Goal: Task Accomplishment & Management: Use online tool/utility

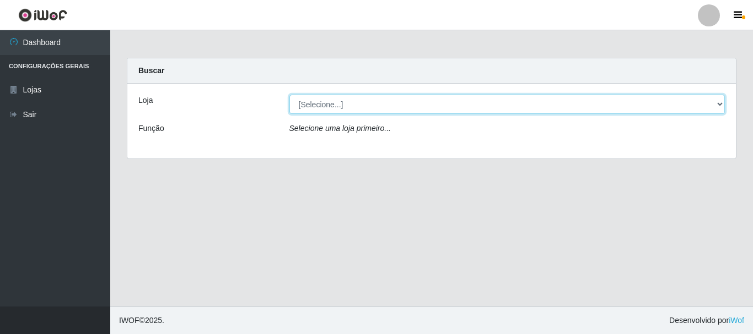
click at [383, 104] on select "[Selecione...] [GEOGRAPHIC_DATA] [GEOGRAPHIC_DATA]" at bounding box center [507, 104] width 436 height 19
click at [289, 95] on select "[Selecione...] [GEOGRAPHIC_DATA] [GEOGRAPHIC_DATA]" at bounding box center [507, 104] width 436 height 19
click at [377, 104] on select "[Selecione...] [GEOGRAPHIC_DATA] [GEOGRAPHIC_DATA]" at bounding box center [507, 104] width 436 height 19
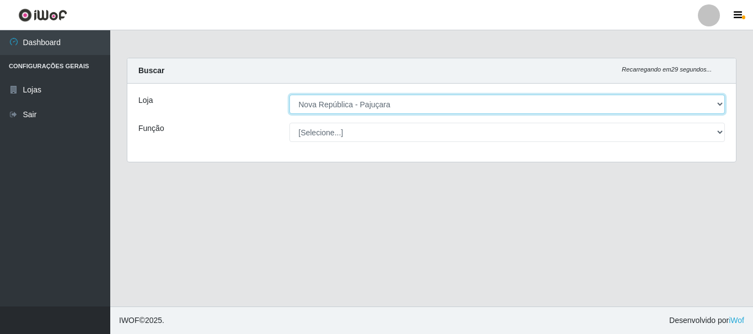
select select "64"
click at [289, 95] on select "[Selecione...] [GEOGRAPHIC_DATA] [GEOGRAPHIC_DATA]" at bounding box center [507, 104] width 436 height 19
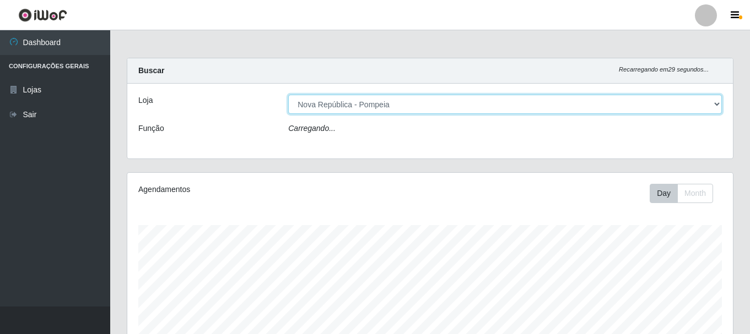
scroll to position [229, 605]
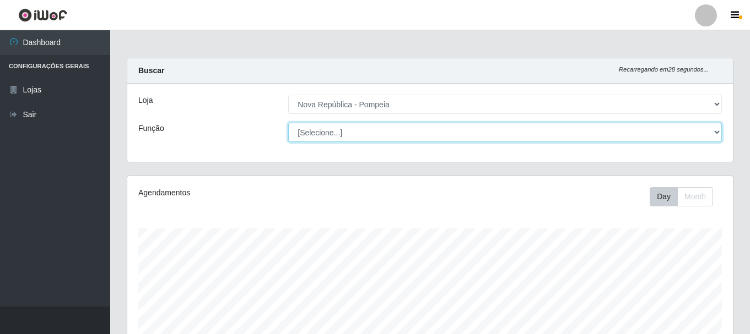
click at [383, 134] on select "[Selecione...] Balconista Operador de Caixa Recepcionista Repositor" at bounding box center [505, 132] width 434 height 19
select select "22"
click at [288, 123] on select "[Selecione...] Balconista Operador de Caixa Recepcionista Repositor" at bounding box center [505, 132] width 434 height 19
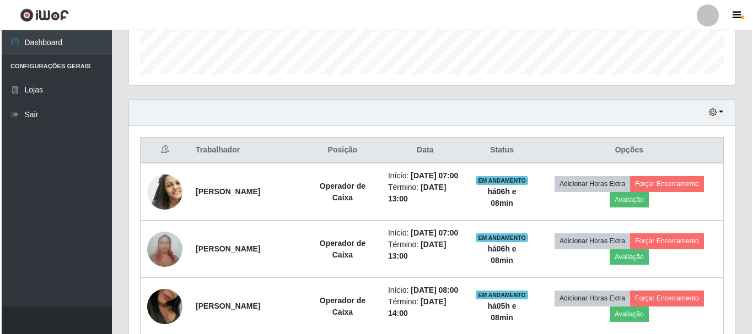
scroll to position [366, 0]
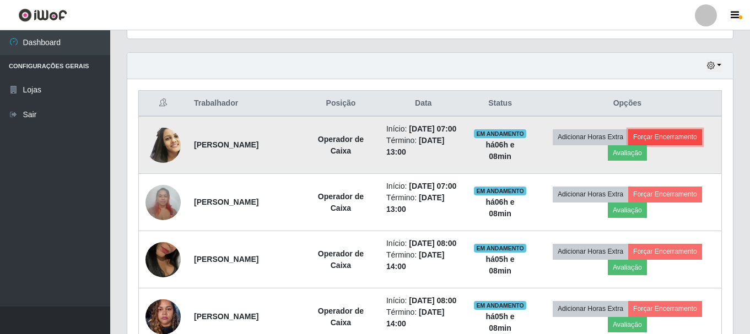
click at [680, 145] on button "Forçar Encerramento" at bounding box center [665, 136] width 74 height 15
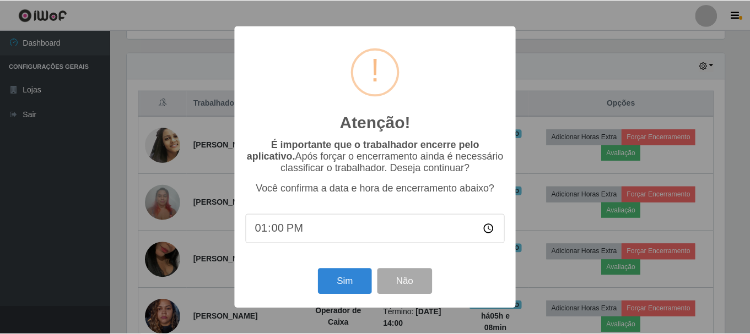
scroll to position [229, 600]
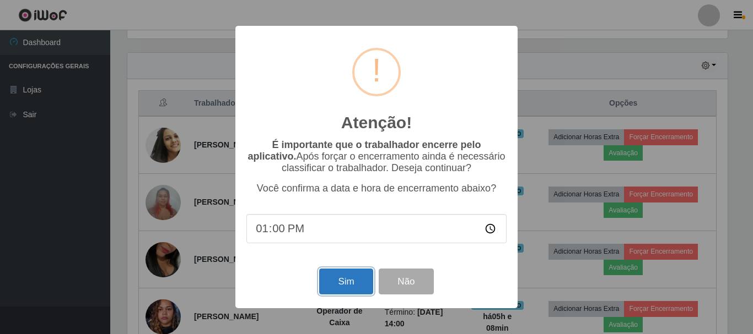
click at [325, 285] on button "Sim" at bounding box center [345, 282] width 53 height 26
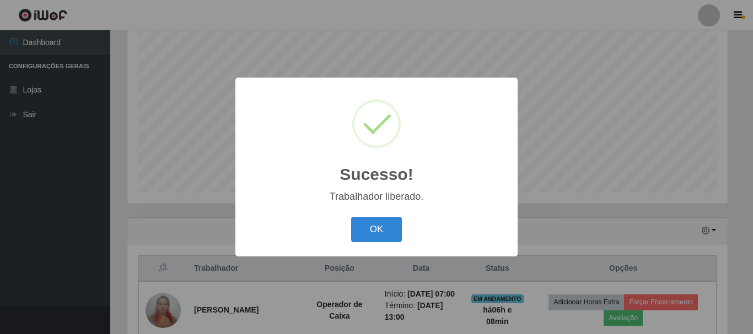
drag, startPoint x: 371, startPoint y: 224, endPoint x: 390, endPoint y: 212, distance: 22.0
click at [372, 224] on button "OK" at bounding box center [376, 230] width 51 height 26
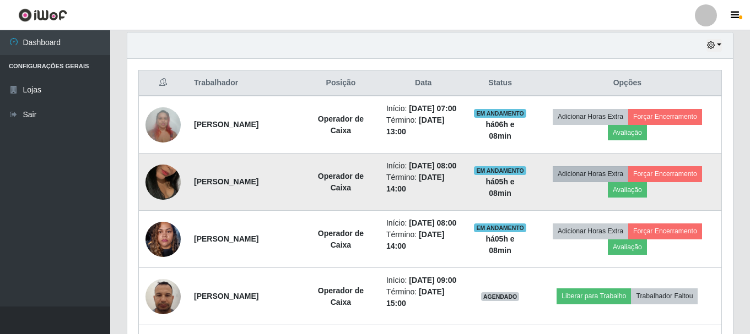
scroll to position [366, 0]
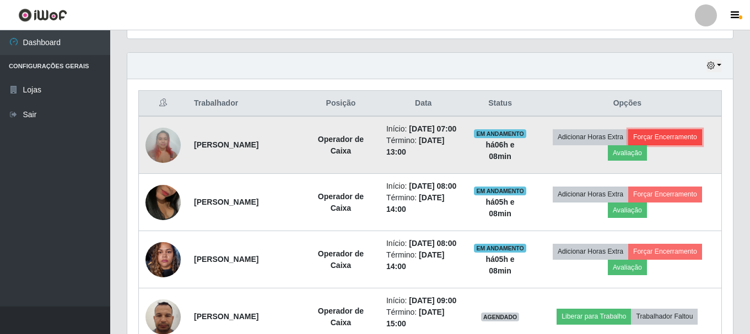
click at [680, 140] on button "Forçar Encerramento" at bounding box center [665, 136] width 74 height 15
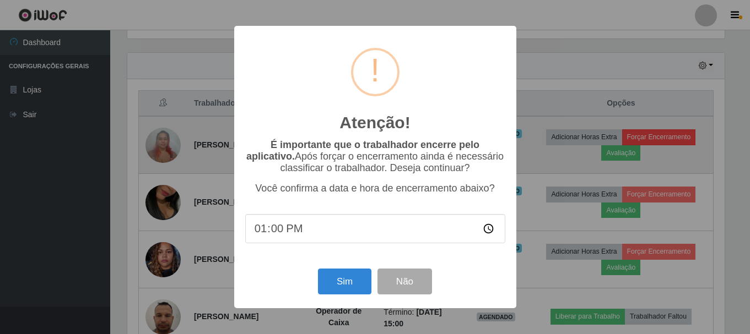
scroll to position [229, 600]
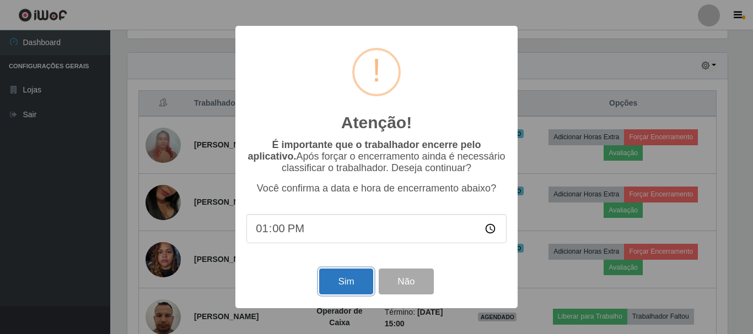
click at [341, 284] on button "Sim" at bounding box center [345, 282] width 53 height 26
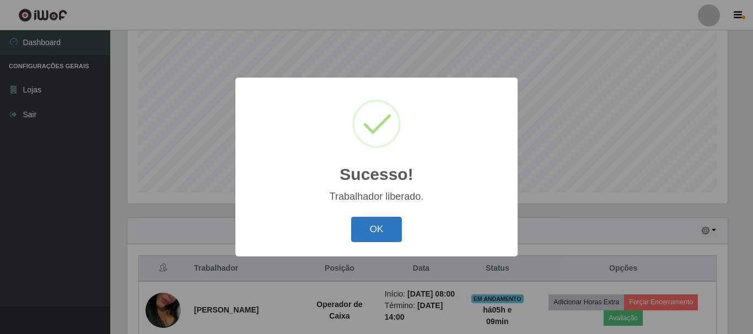
click at [377, 225] on button "OK" at bounding box center [376, 230] width 51 height 26
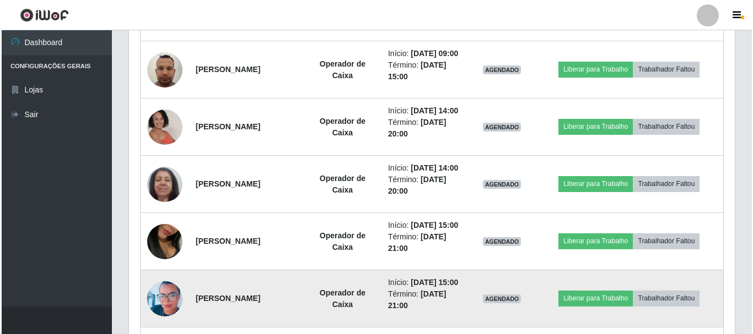
scroll to position [477, 0]
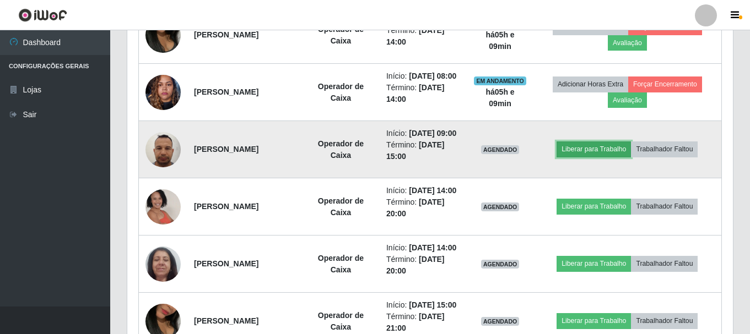
click at [608, 157] on button "Liberar para Trabalho" at bounding box center [593, 149] width 74 height 15
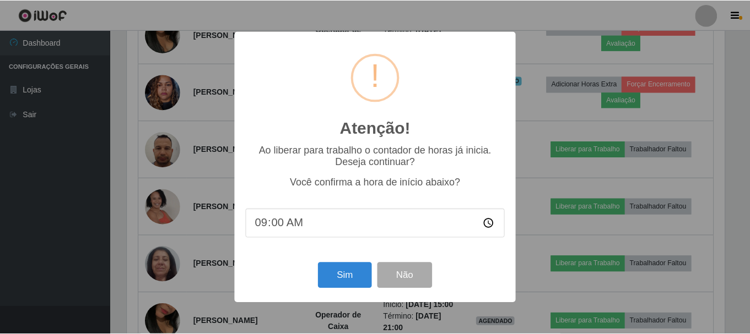
scroll to position [229, 600]
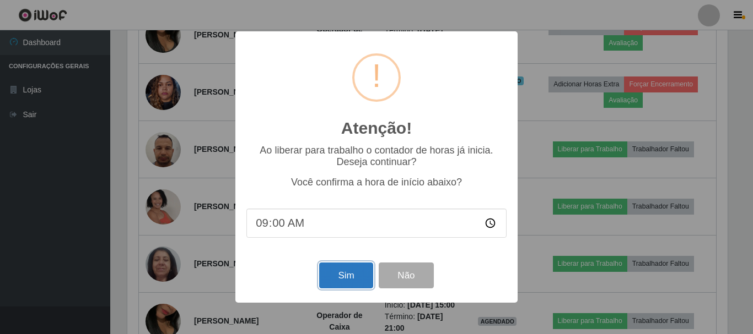
click at [344, 289] on button "Sim" at bounding box center [345, 276] width 53 height 26
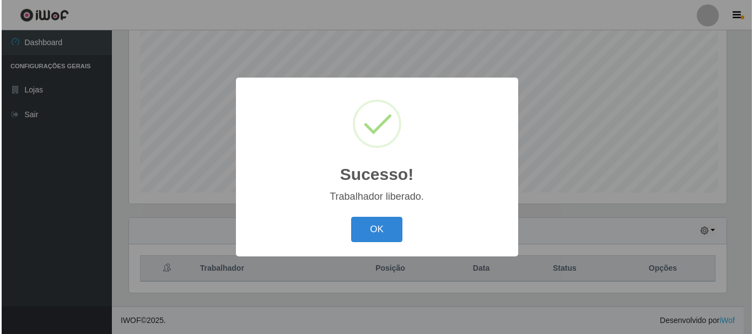
scroll to position [0, 0]
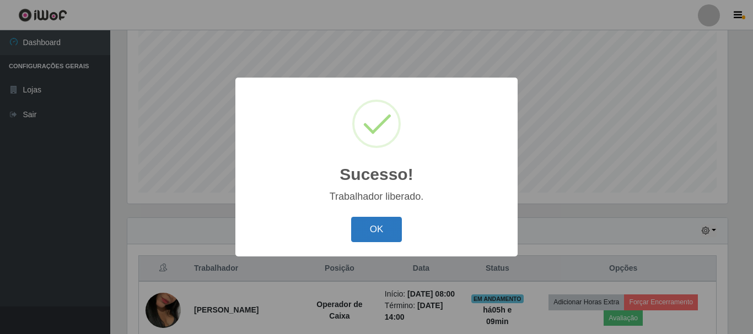
click at [374, 232] on button "OK" at bounding box center [376, 230] width 51 height 26
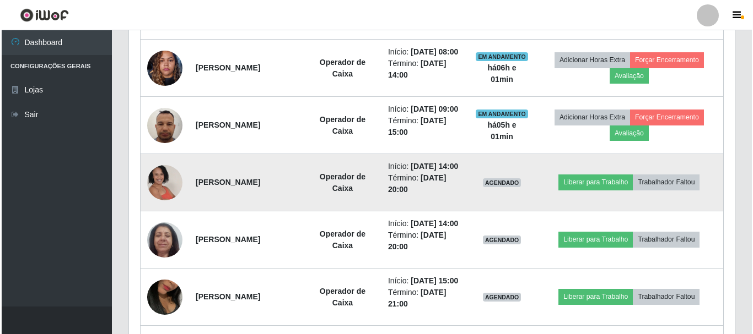
scroll to position [325, 0]
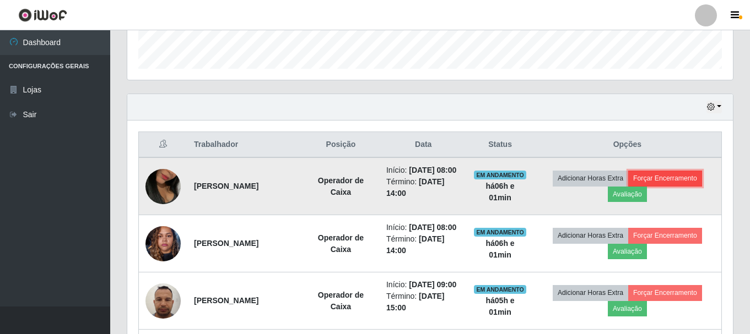
click at [675, 182] on button "Forçar Encerramento" at bounding box center [665, 178] width 74 height 15
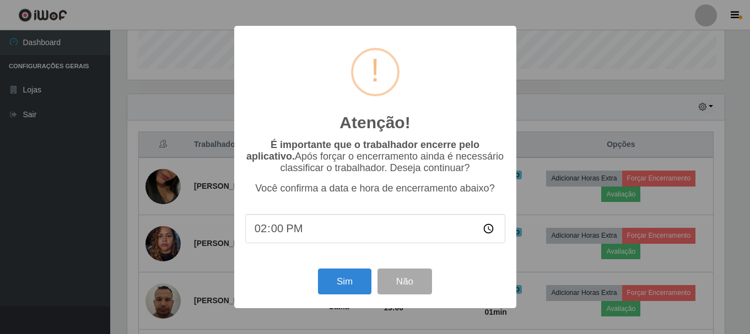
scroll to position [229, 600]
click at [348, 282] on button "Sim" at bounding box center [345, 282] width 53 height 26
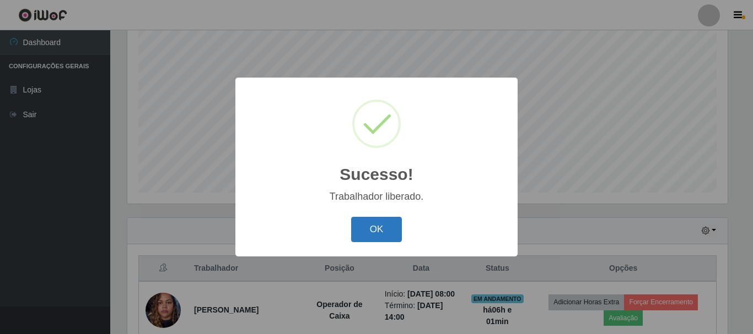
click at [388, 227] on button "OK" at bounding box center [376, 230] width 51 height 26
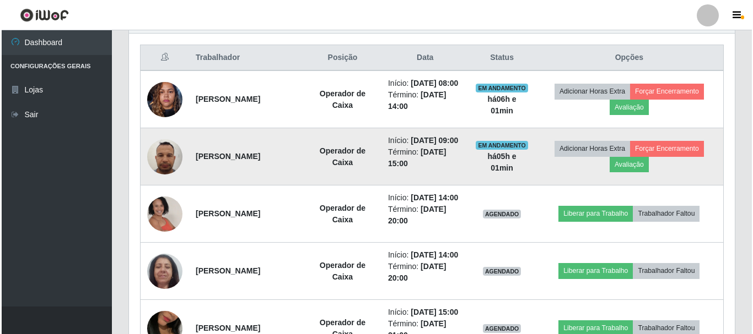
scroll to position [421, 0]
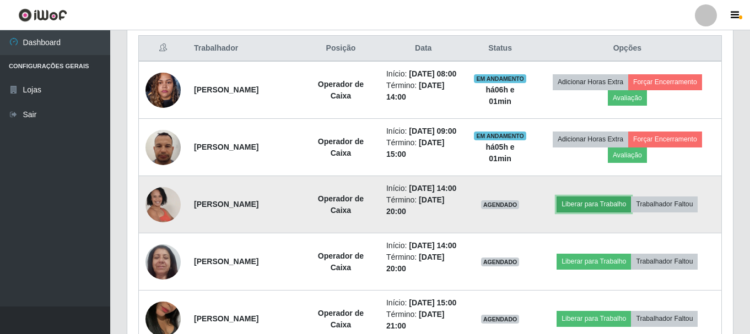
click at [595, 212] on button "Liberar para Trabalho" at bounding box center [593, 204] width 74 height 15
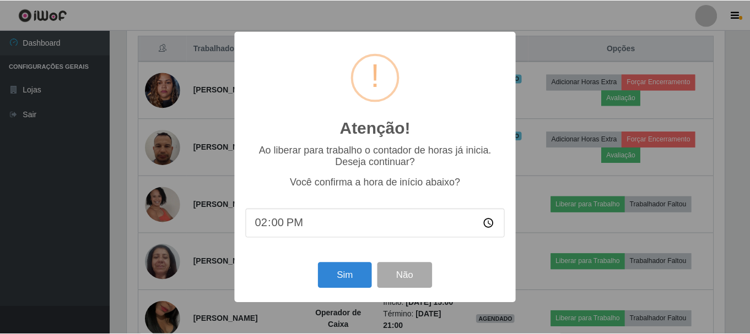
scroll to position [229, 600]
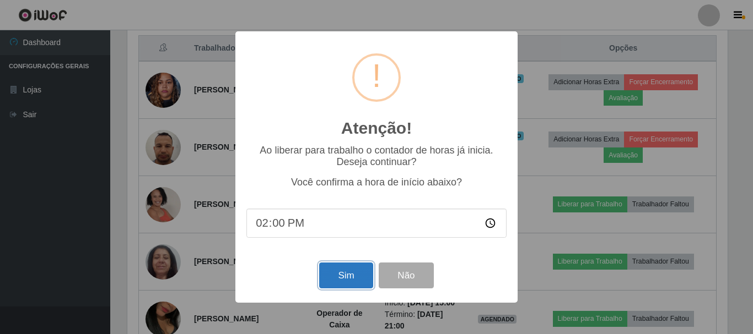
click at [355, 276] on button "Sim" at bounding box center [345, 276] width 53 height 26
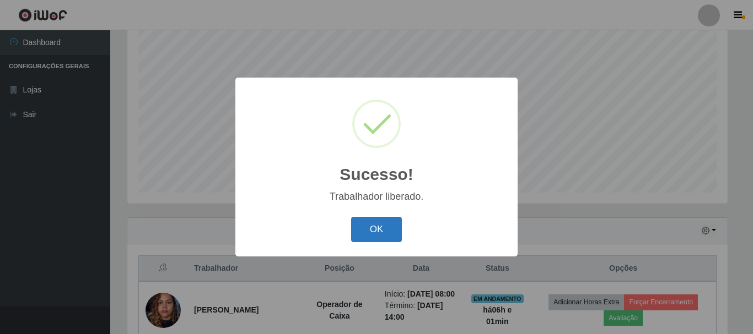
click at [378, 223] on button "OK" at bounding box center [376, 230] width 51 height 26
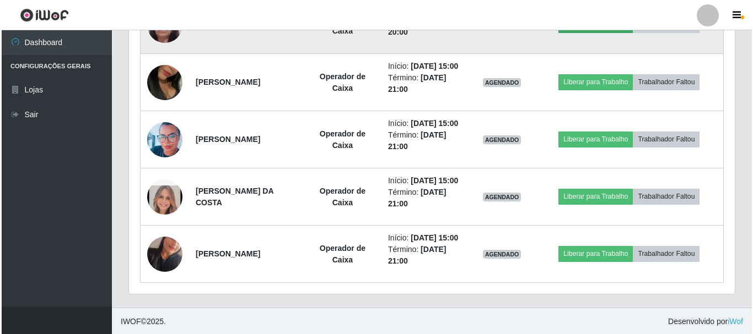
scroll to position [697, 0]
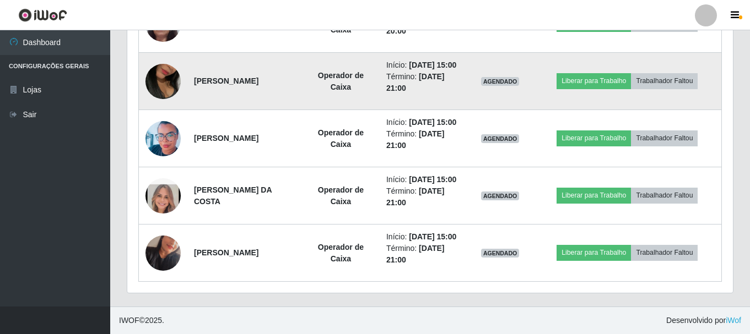
click at [172, 95] on img at bounding box center [162, 81] width 35 height 63
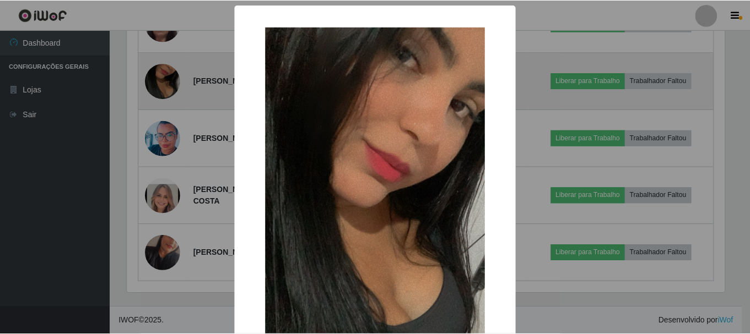
scroll to position [229, 600]
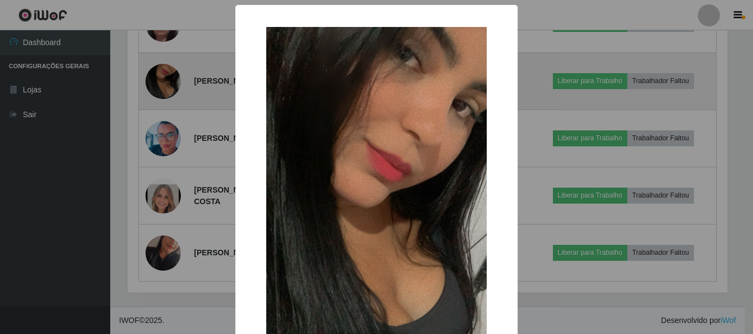
click at [172, 95] on div "× OK Cancel" at bounding box center [376, 167] width 753 height 334
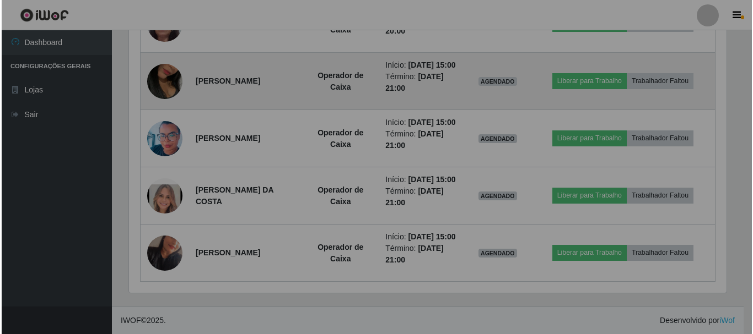
scroll to position [229, 605]
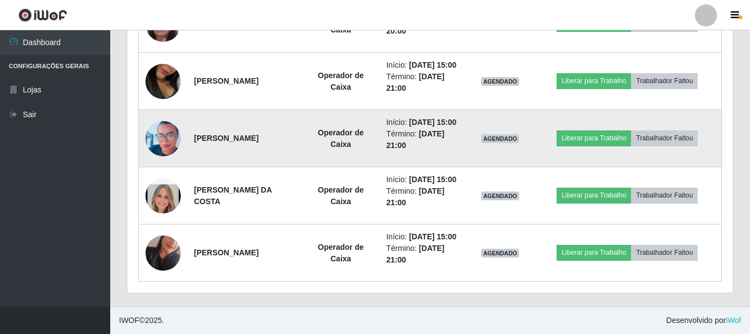
click at [152, 159] on img at bounding box center [162, 138] width 35 height 45
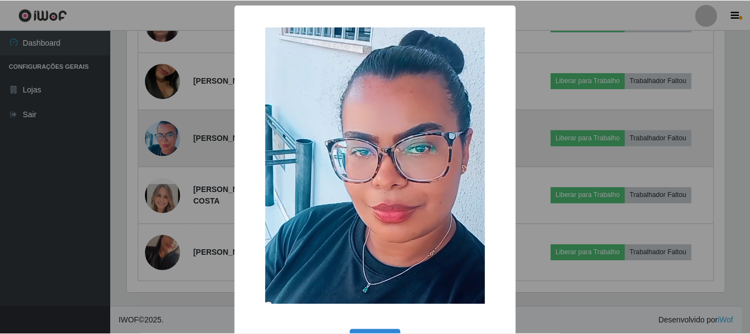
scroll to position [229, 600]
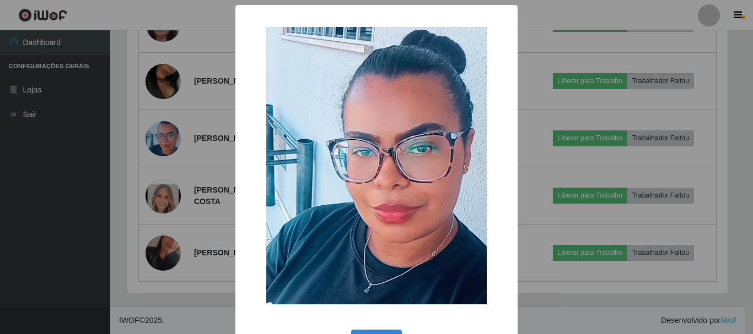
click at [158, 155] on div "× OK Cancel" at bounding box center [376, 167] width 753 height 334
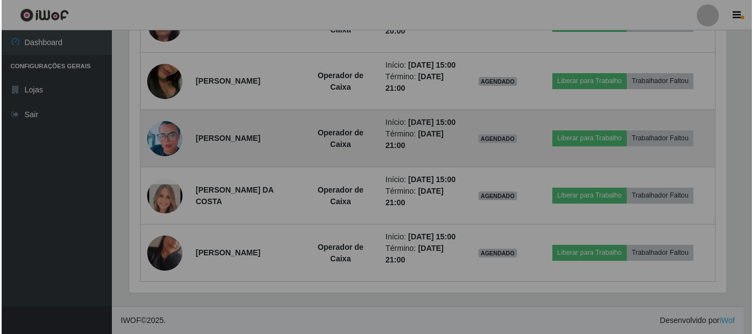
scroll to position [229, 605]
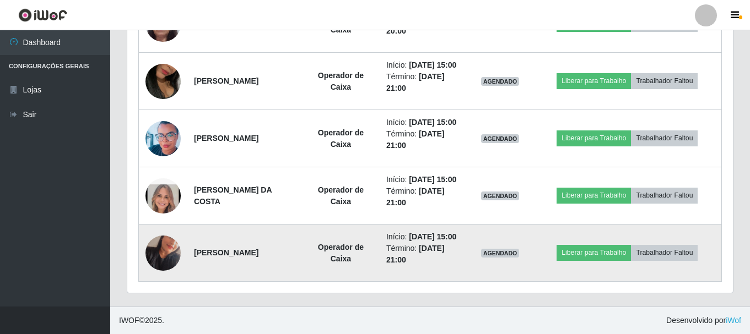
click at [169, 285] on img at bounding box center [162, 253] width 35 height 63
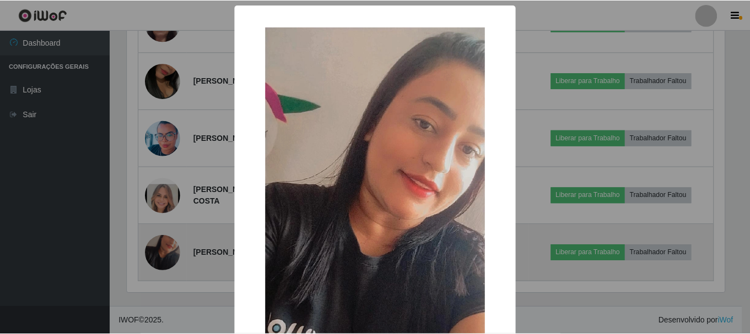
scroll to position [229, 600]
click at [169, 301] on div "× OK Cancel" at bounding box center [376, 167] width 753 height 334
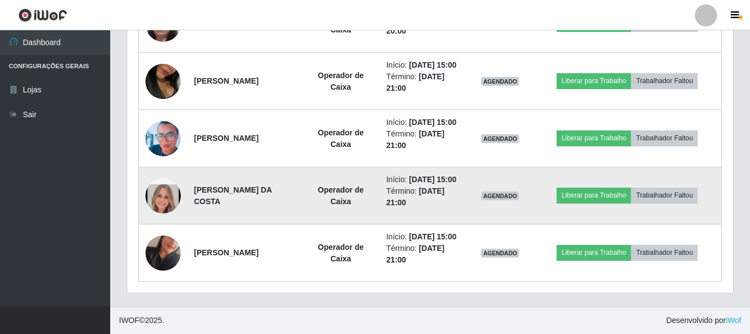
scroll to position [229, 605]
click at [165, 221] on img at bounding box center [162, 195] width 35 height 51
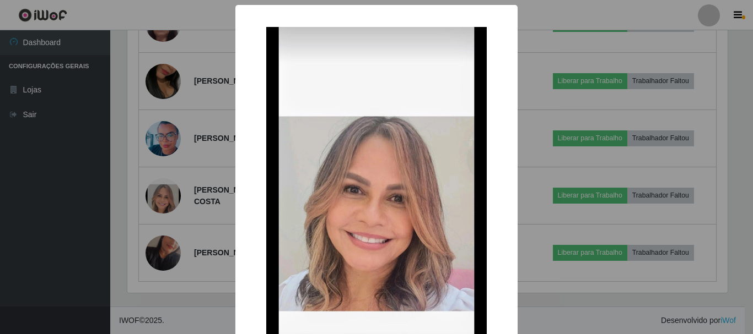
drag, startPoint x: 165, startPoint y: 232, endPoint x: 169, endPoint y: 237, distance: 6.0
click at [167, 235] on div "× OK Cancel" at bounding box center [376, 167] width 753 height 334
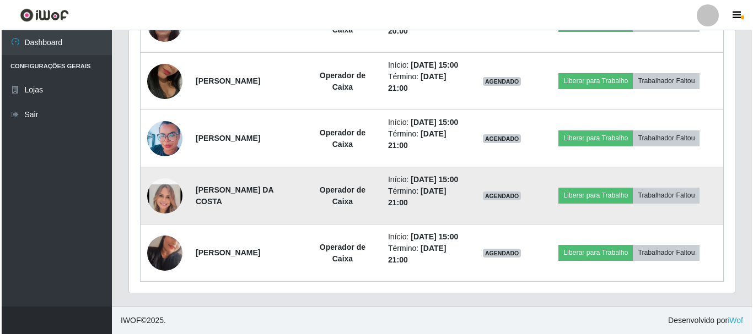
scroll to position [229, 605]
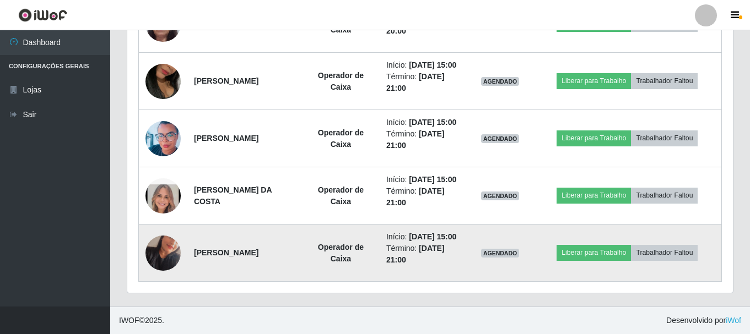
click at [171, 285] on img at bounding box center [162, 253] width 35 height 63
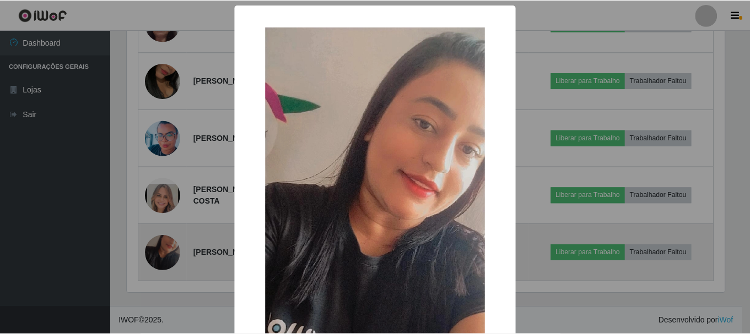
scroll to position [229, 600]
click at [171, 304] on div "× OK Cancel" at bounding box center [376, 167] width 753 height 334
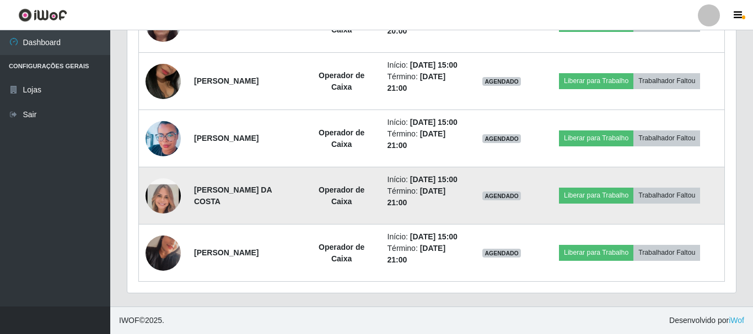
scroll to position [229, 605]
click at [159, 221] on img at bounding box center [162, 195] width 35 height 51
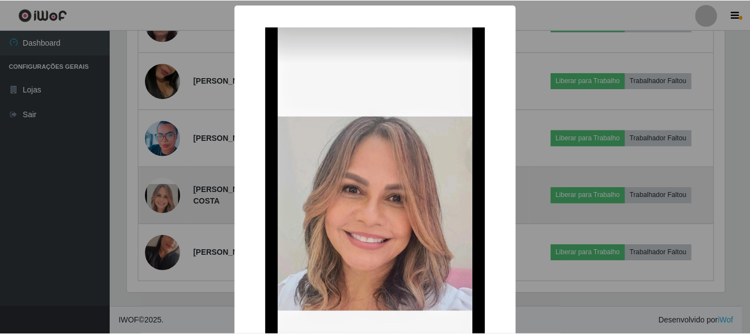
scroll to position [229, 600]
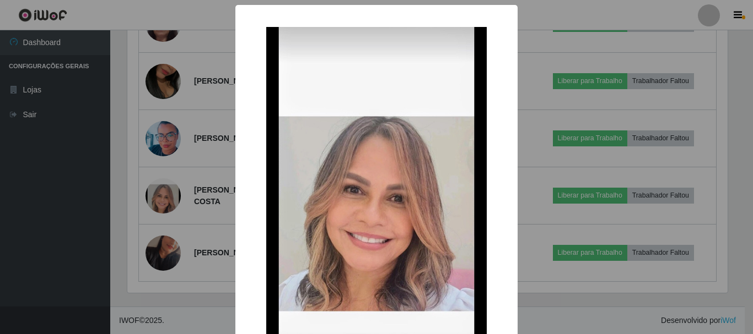
click at [162, 234] on div "× OK Cancel" at bounding box center [376, 167] width 753 height 334
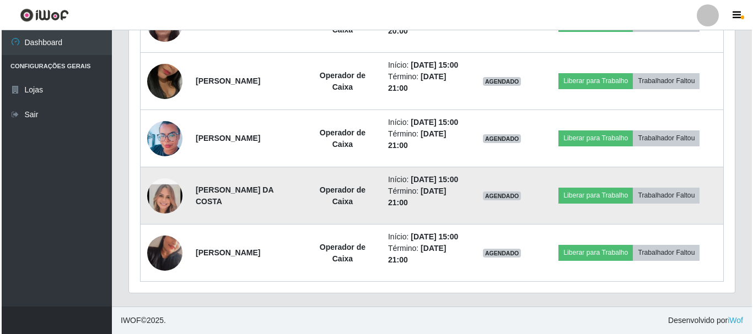
scroll to position [229, 605]
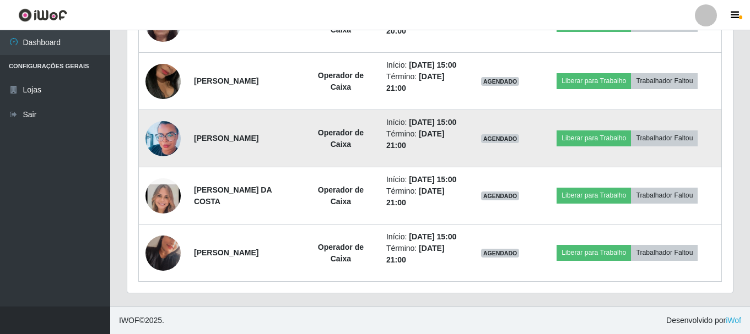
click at [168, 156] on img at bounding box center [162, 138] width 35 height 45
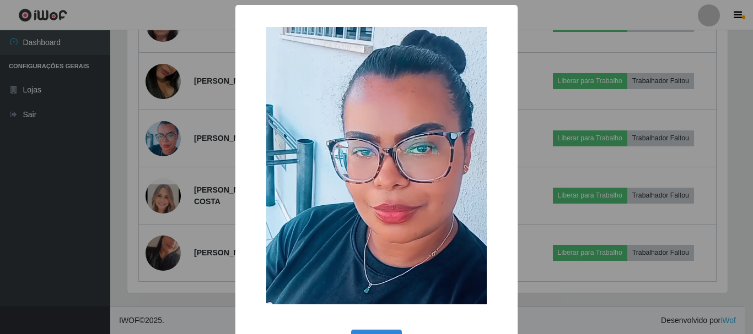
click at [169, 156] on div "× OK Cancel" at bounding box center [376, 167] width 753 height 334
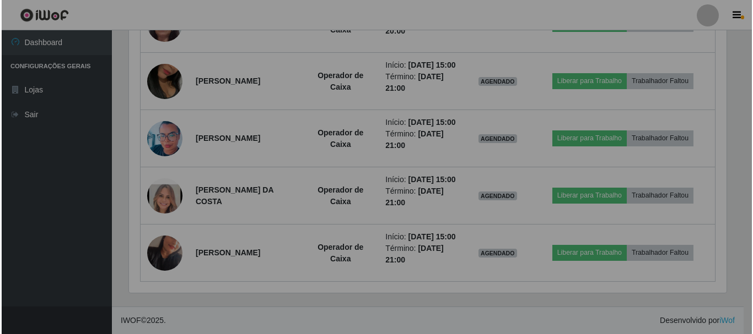
scroll to position [229, 605]
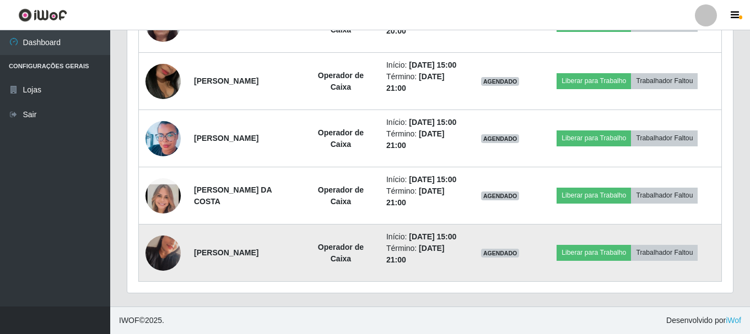
click at [159, 285] on img at bounding box center [162, 253] width 35 height 63
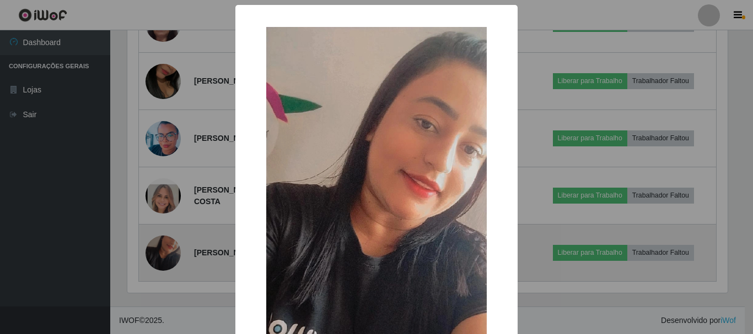
click at [159, 299] on div "× OK Cancel" at bounding box center [376, 167] width 753 height 334
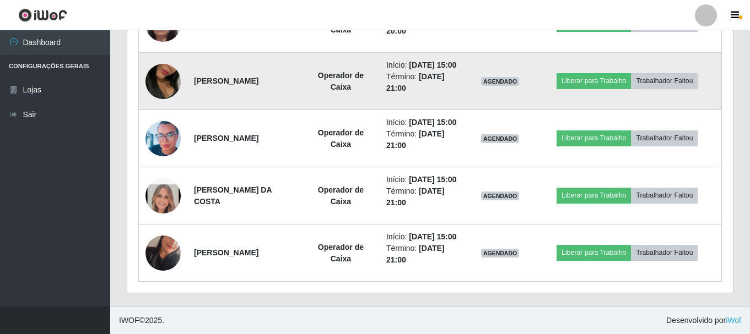
click at [158, 93] on img at bounding box center [162, 81] width 35 height 63
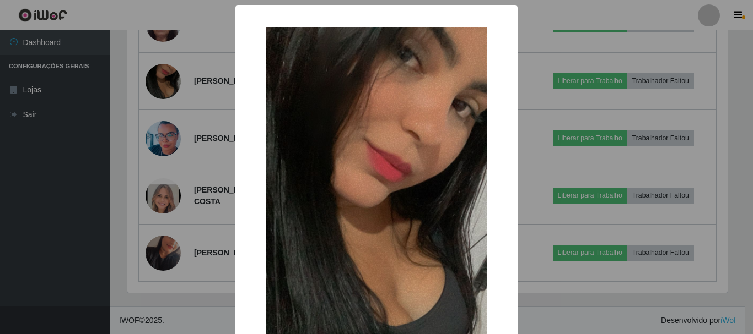
click at [168, 100] on div "× OK Cancel" at bounding box center [376, 167] width 753 height 334
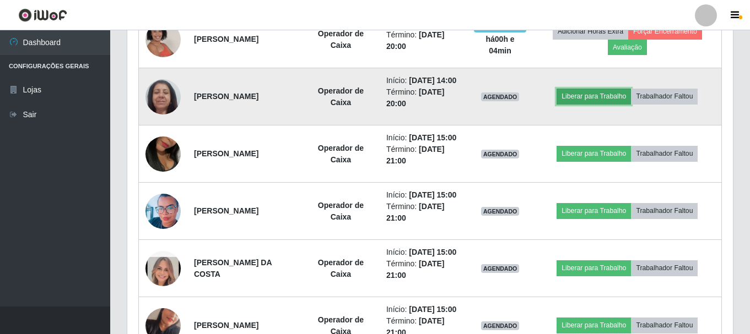
click at [598, 104] on button "Liberar para Trabalho" at bounding box center [593, 96] width 74 height 15
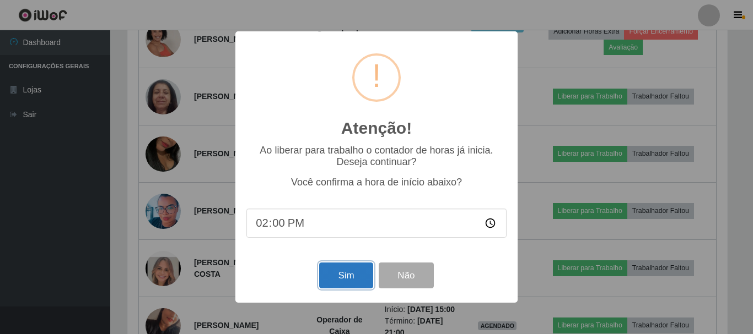
drag, startPoint x: 339, startPoint y: 279, endPoint x: 336, endPoint y: 273, distance: 6.7
click at [338, 279] on button "Sim" at bounding box center [345, 276] width 53 height 26
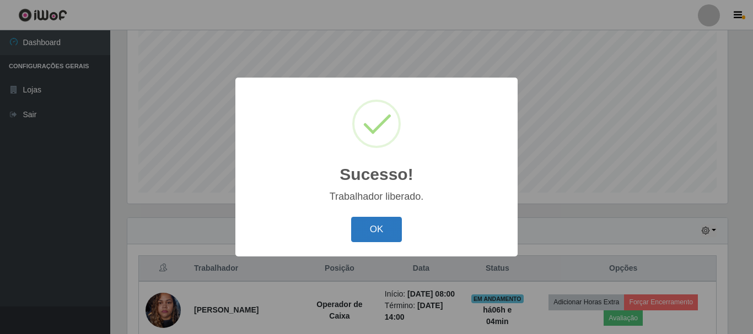
click at [387, 229] on button "OK" at bounding box center [376, 230] width 51 height 26
